Goal: Check status: Check status

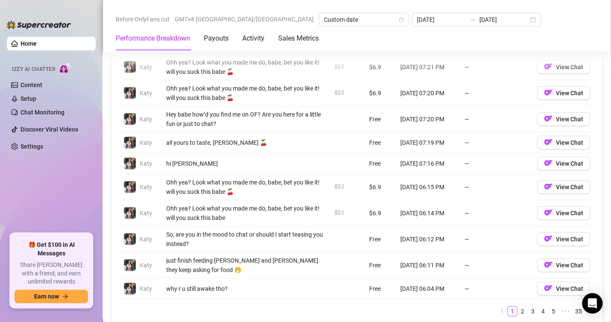
scroll to position [598, 0]
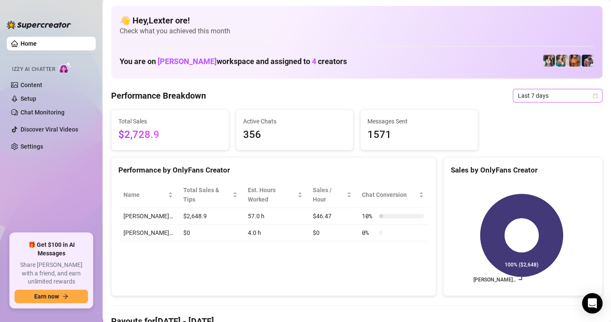
click at [539, 94] on span "Last 7 days" at bounding box center [558, 95] width 80 height 13
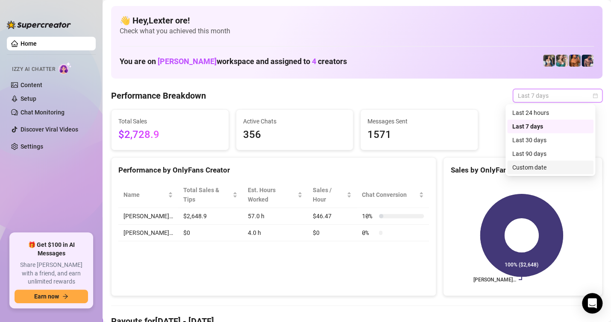
click at [529, 167] on div "Custom date" at bounding box center [550, 167] width 76 height 9
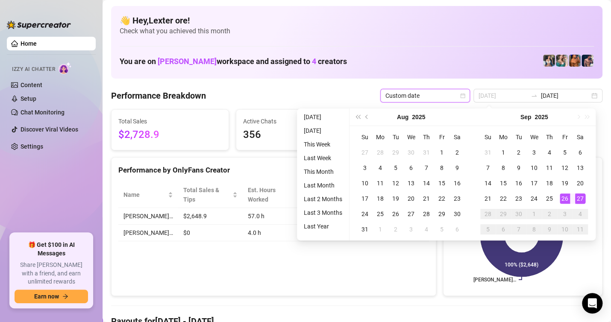
type input "[DATE]"
click at [583, 198] on div "27" at bounding box center [580, 199] width 10 height 10
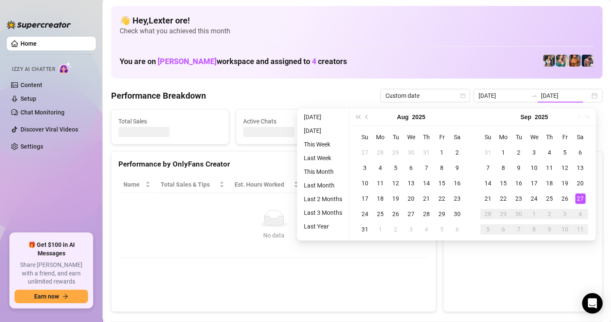
type input "[DATE]"
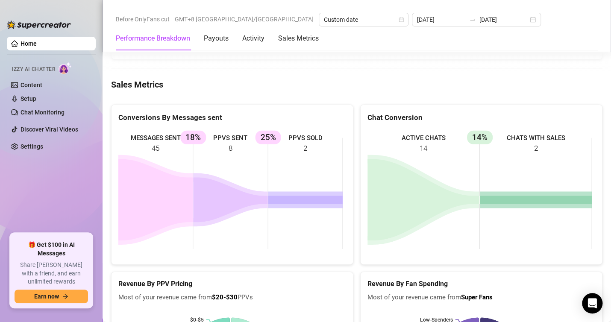
scroll to position [1154, 0]
